Goal: Task Accomplishment & Management: Manage account settings

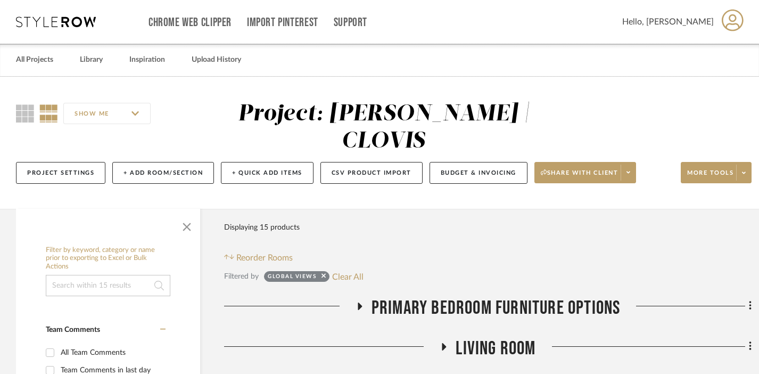
click at [367, 269] on div "Filtered by Global Views Clear All" at bounding box center [488, 276] width 528 height 14
click at [356, 269] on button "Clear All" at bounding box center [347, 276] width 31 height 14
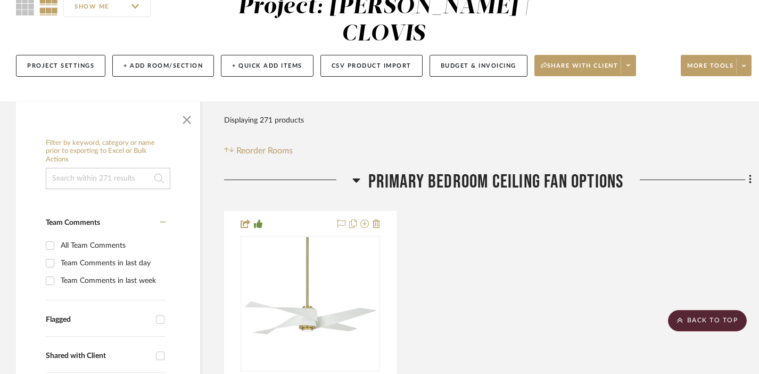
scroll to position [84, 0]
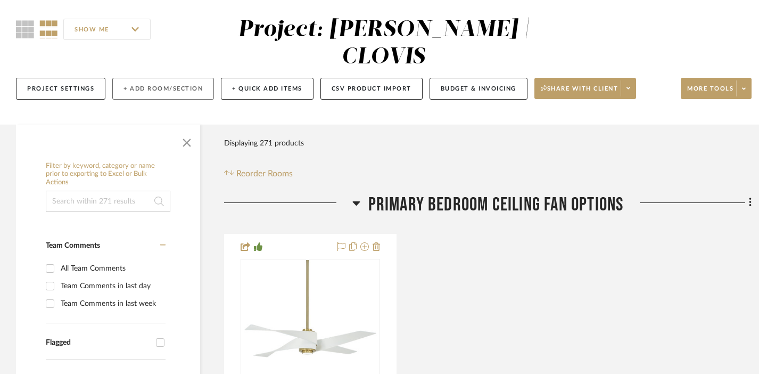
click at [168, 78] on button "+ Add Room/Section" at bounding box center [163, 89] width 102 height 22
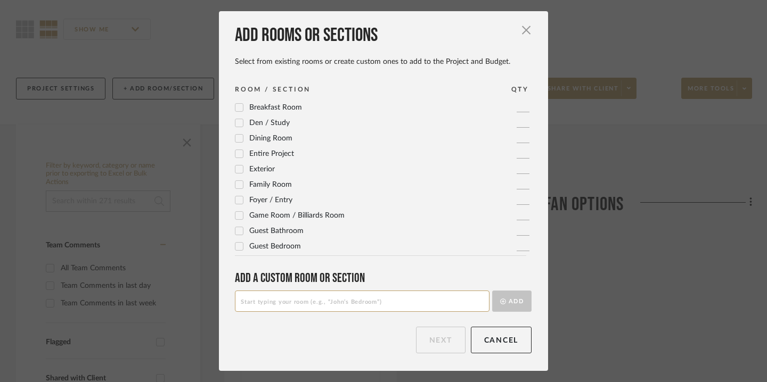
scroll to position [0, 0]
click at [339, 301] on input at bounding box center [362, 301] width 255 height 21
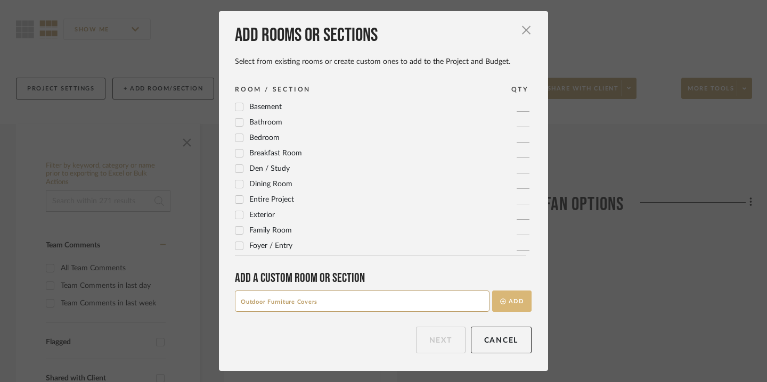
type input "Outdoor Furniture Covers"
click at [508, 297] on button "Add" at bounding box center [511, 301] width 39 height 21
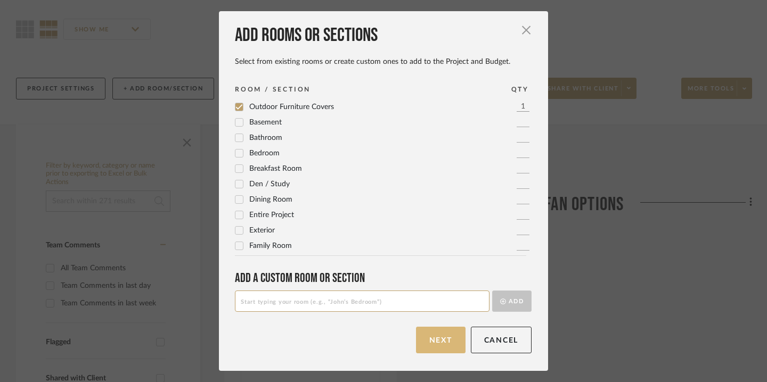
click at [443, 347] on button "Next" at bounding box center [441, 340] width 50 height 27
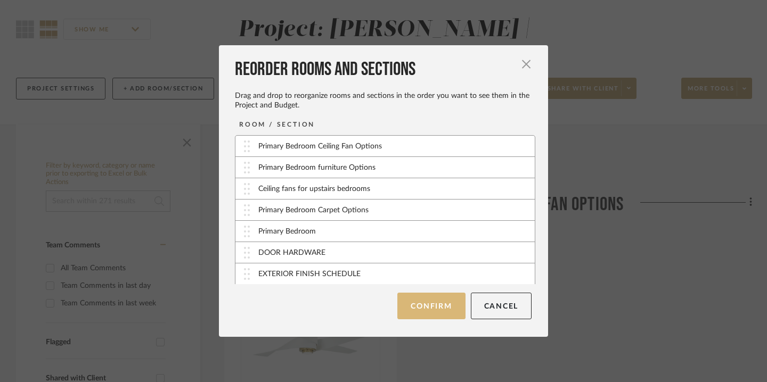
click at [424, 303] on button "Confirm" at bounding box center [431, 306] width 68 height 27
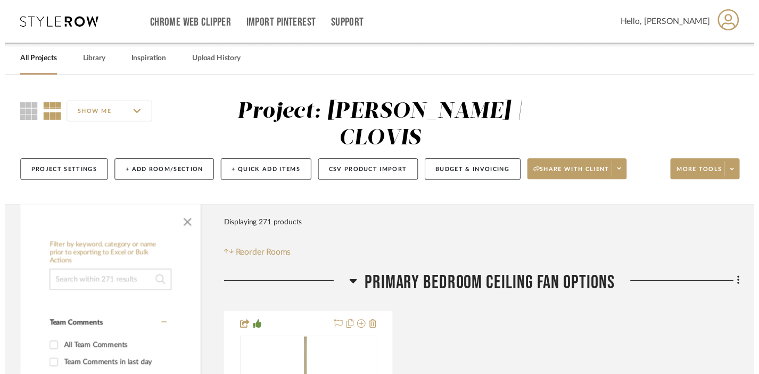
scroll to position [84, 0]
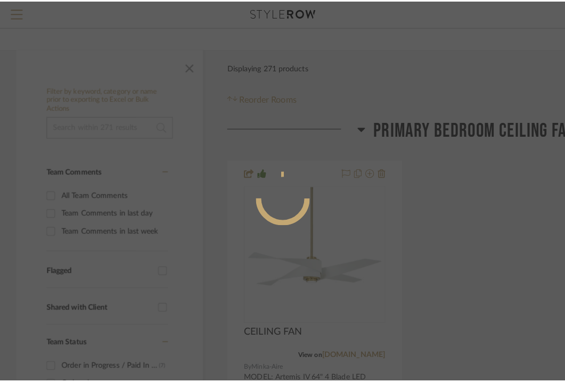
scroll to position [0, 0]
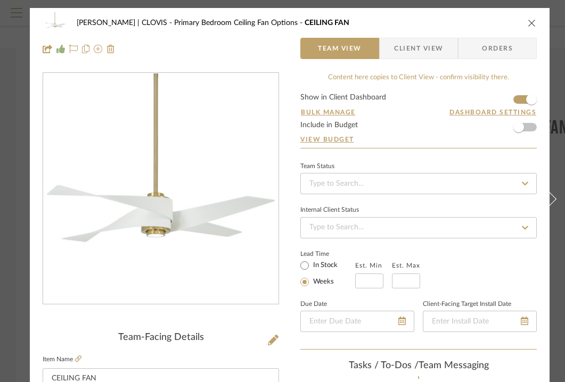
click at [474, 39] on span "Orders" at bounding box center [497, 48] width 54 height 21
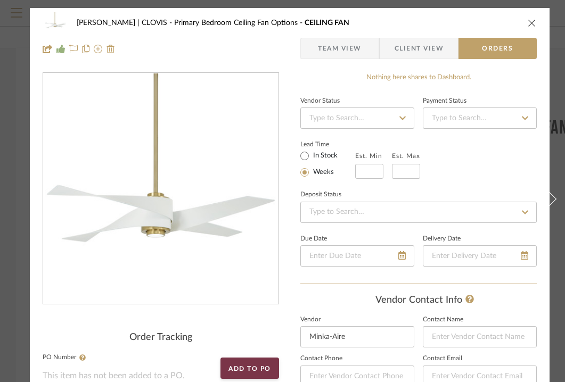
click at [539, 14] on div "[PERSON_NAME] | CLOVIS Primary Bedroom Ceiling Fan Options CEILING FAN Team Vie…" at bounding box center [290, 36] width 520 height 56
click at [539, 17] on div "[PERSON_NAME] | CLOVIS Primary Bedroom Ceiling Fan Options CEILING FAN Team Vie…" at bounding box center [290, 36] width 520 height 56
click at [526, 23] on div "[PERSON_NAME] | CLOVIS Primary Bedroom Ceiling Fan Options CEILING FAN" at bounding box center [290, 22] width 494 height 21
click at [533, 22] on icon "close" at bounding box center [532, 23] width 9 height 9
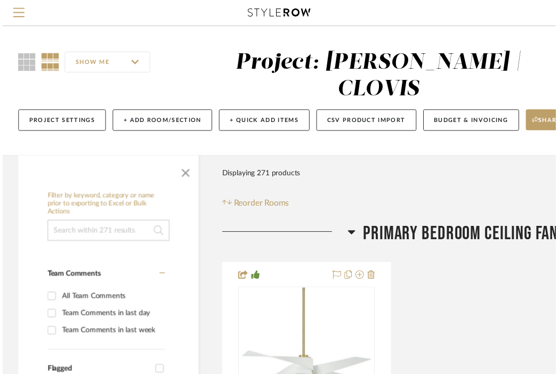
scroll to position [111, 0]
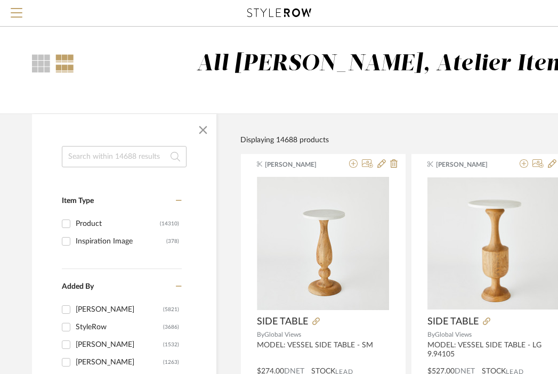
click at [138, 155] on input at bounding box center [124, 156] width 125 height 21
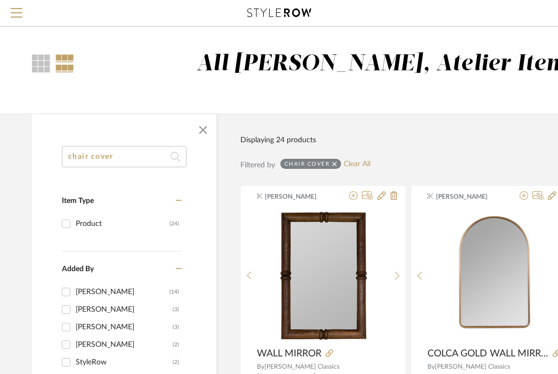
type input "chair cover"
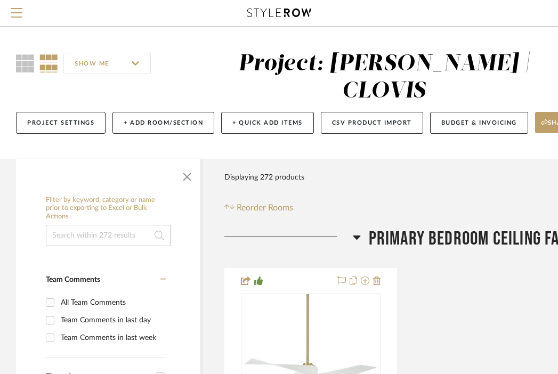
click at [441, 227] on span "Primary Bedroom Ceiling Fan Options" at bounding box center [496, 238] width 256 height 23
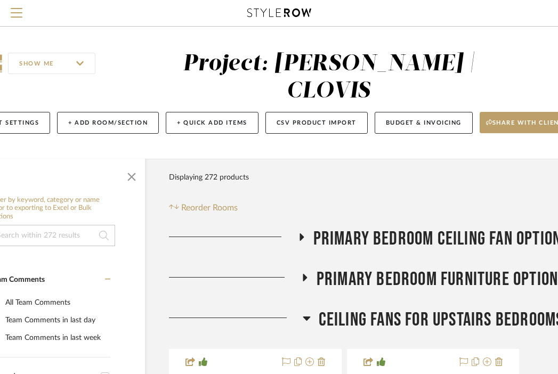
scroll to position [0, 60]
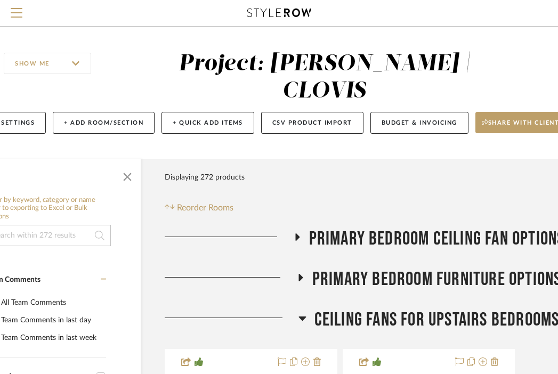
click at [400, 308] on span "Ceiling fans for upstairs bedrooms" at bounding box center [436, 319] width 245 height 23
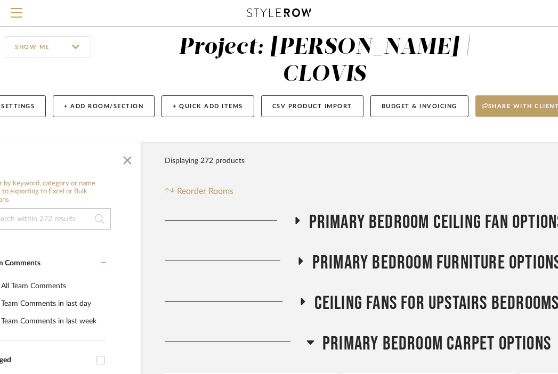
scroll to position [19, 60]
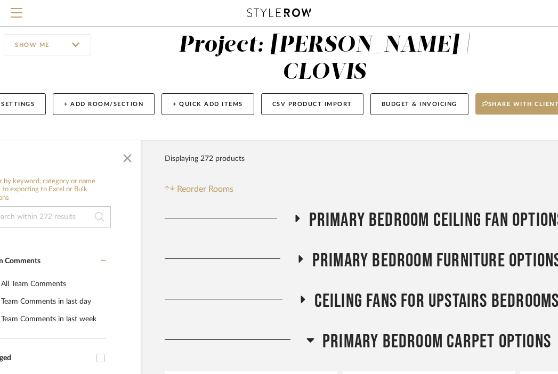
click at [398, 330] on span "Primary Bedroom Carpet Options" at bounding box center [436, 341] width 228 height 23
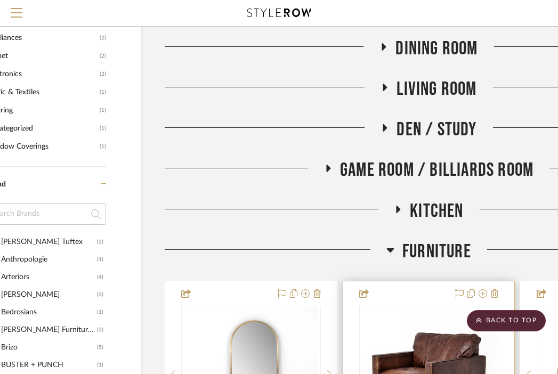
scroll to position [1284, 60]
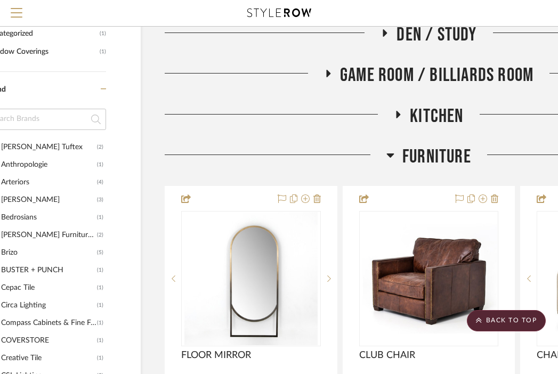
click at [434, 145] on span "FURNITURE" at bounding box center [436, 156] width 69 height 23
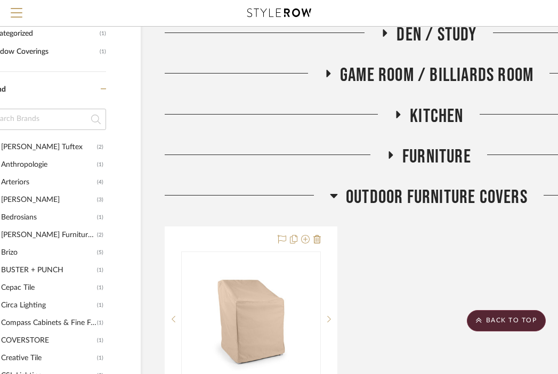
click at [421, 186] on span "Outdoor Furniture Covers" at bounding box center [437, 197] width 182 height 23
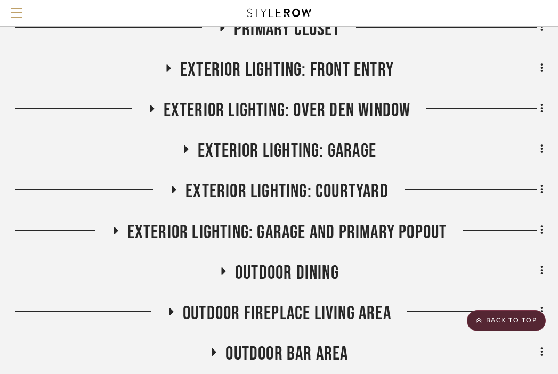
scroll to position [732, 209]
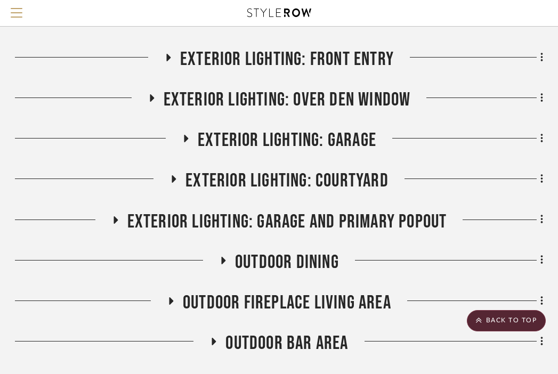
click at [310, 251] on span "Outdoor Dining" at bounding box center [287, 262] width 104 height 23
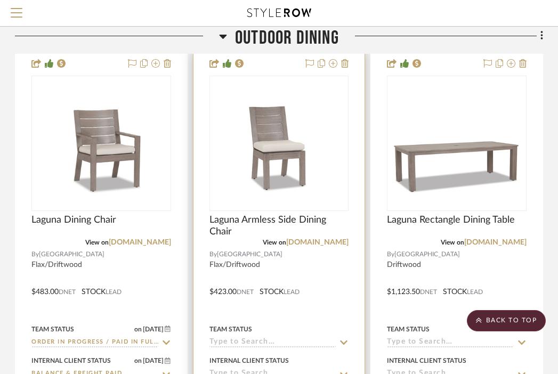
scroll to position [972, 209]
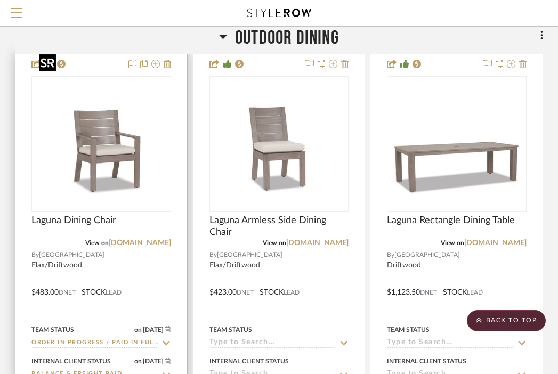
click at [142, 134] on img "0" at bounding box center [101, 143] width 133 height 133
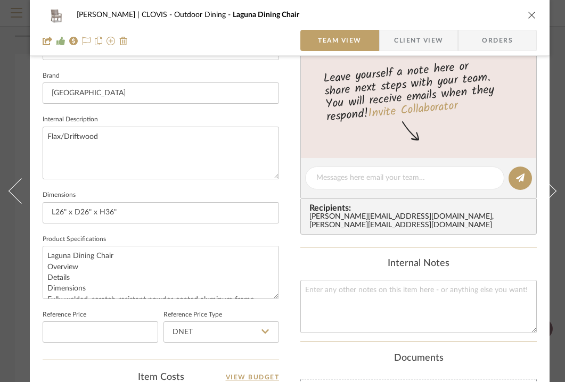
scroll to position [330, 0]
